Goal: Task Accomplishment & Management: Manage account settings

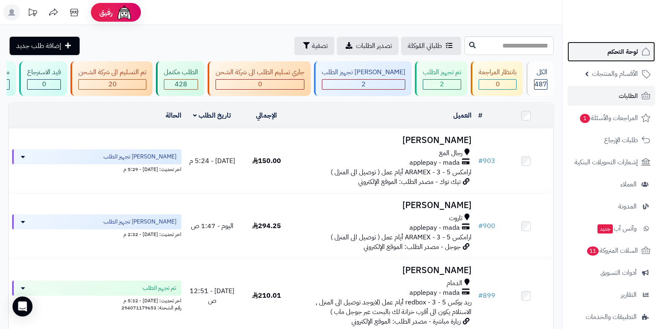
click at [582, 55] on link "لوحة التحكم" at bounding box center [611, 52] width 88 height 20
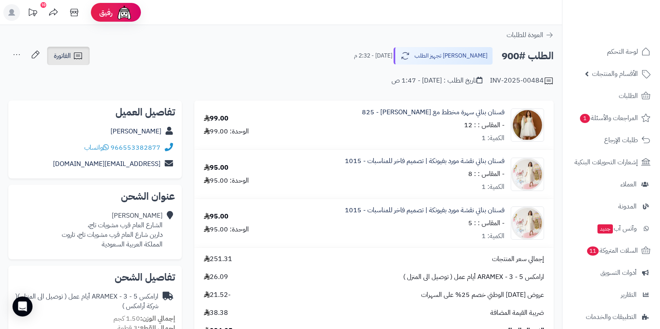
click at [80, 56] on icon at bounding box center [78, 56] width 10 height 10
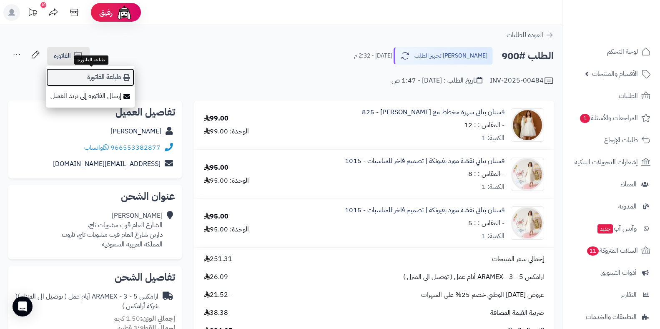
click at [100, 71] on link "طباعة الفاتورة" at bounding box center [90, 77] width 89 height 19
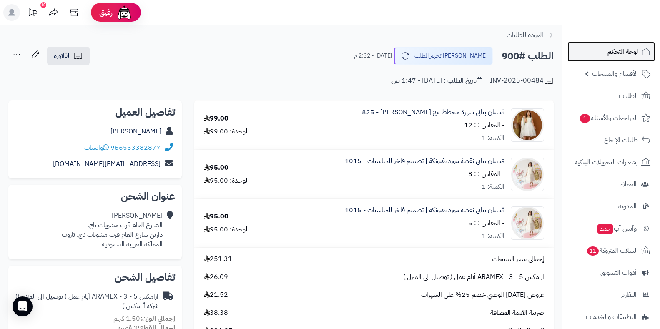
click at [589, 45] on link "لوحة التحكم" at bounding box center [611, 52] width 88 height 20
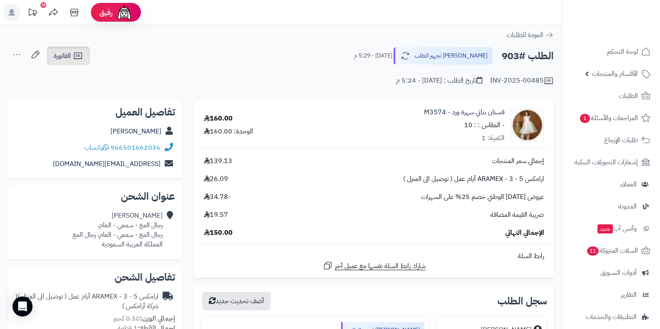
click at [63, 56] on span "الفاتورة" at bounding box center [62, 56] width 17 height 10
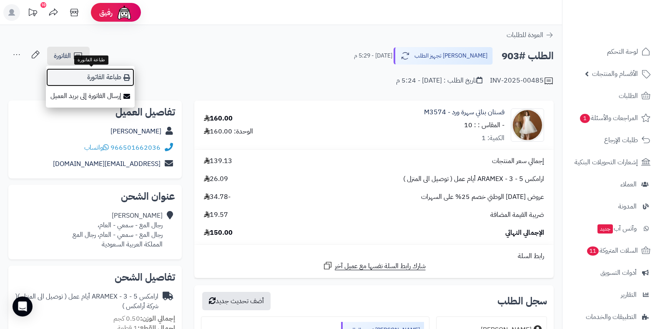
click at [97, 72] on link "طباعة الفاتورة" at bounding box center [90, 77] width 89 height 19
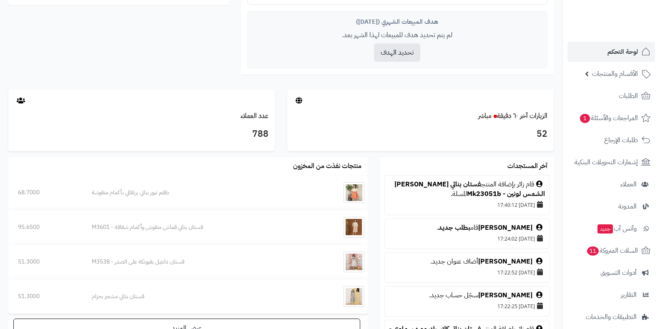
scroll to position [369, 0]
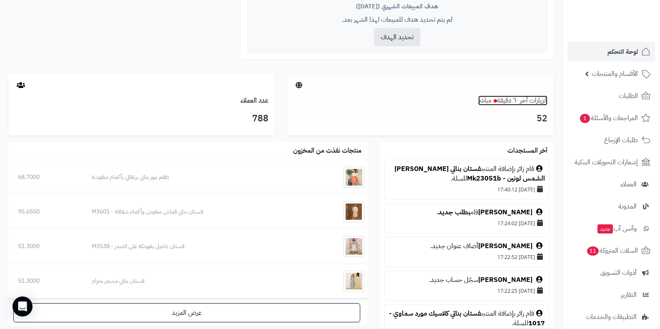
click at [512, 105] on link "الزيارات آخر ٦٠ دقيقة مباشر" at bounding box center [512, 100] width 69 height 10
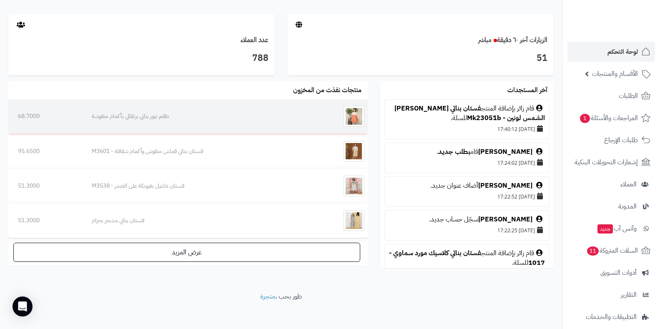
scroll to position [434, 0]
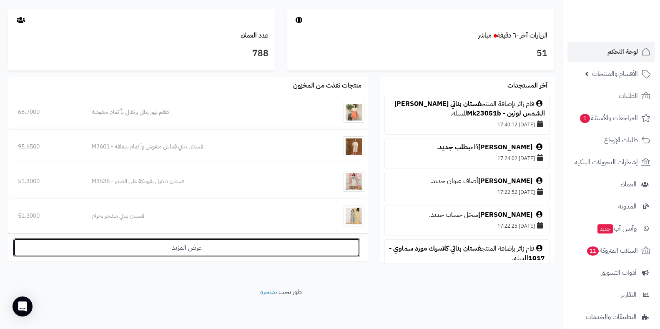
click at [180, 249] on link "عرض المزيد" at bounding box center [186, 247] width 347 height 19
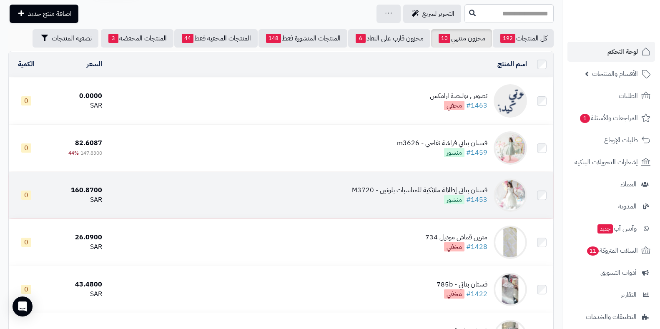
scroll to position [83, 0]
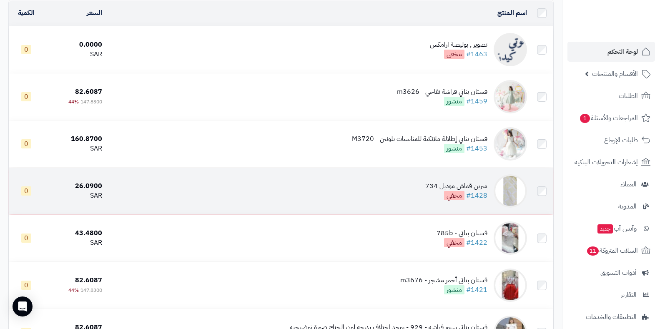
click at [498, 190] on img at bounding box center [509, 190] width 33 height 33
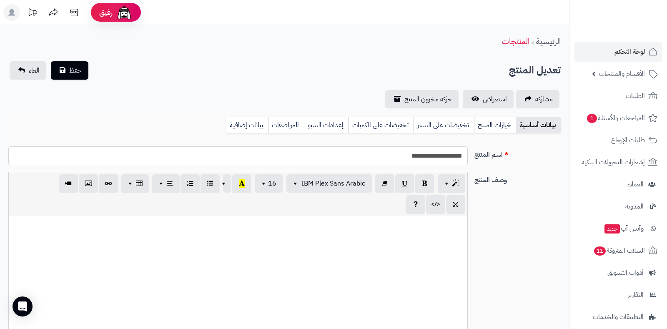
select select
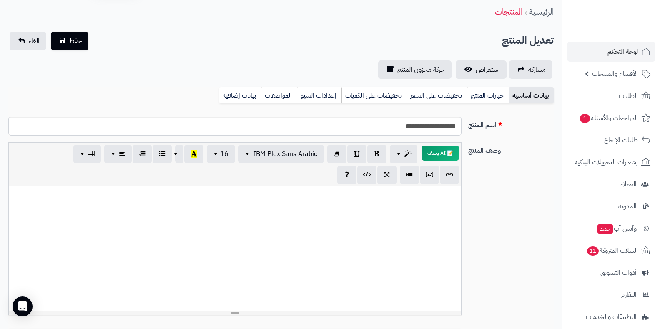
scroll to position [42, 0]
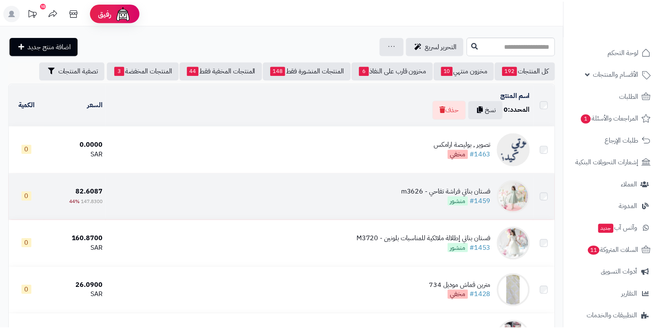
scroll to position [83, 0]
